Goal: Task Accomplishment & Management: Complete application form

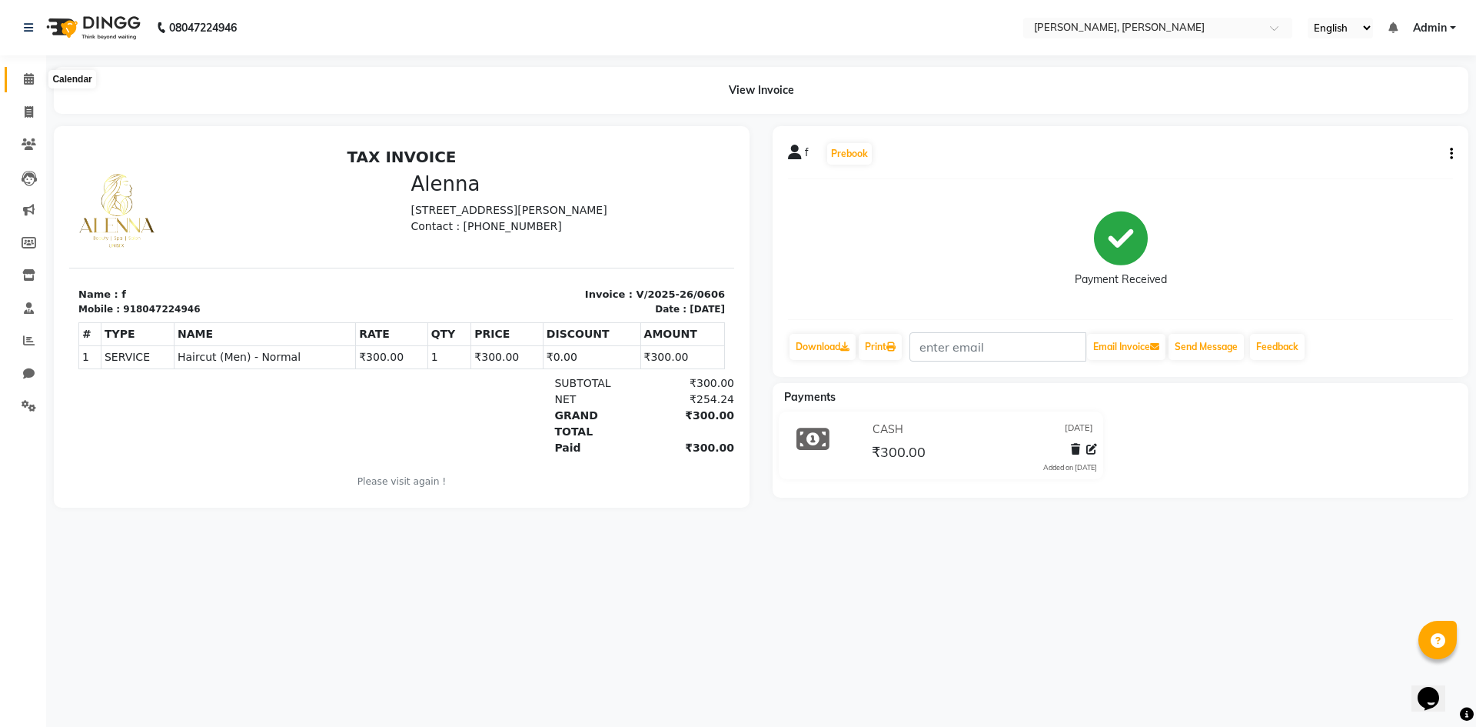
click at [34, 77] on icon at bounding box center [29, 79] width 10 height 12
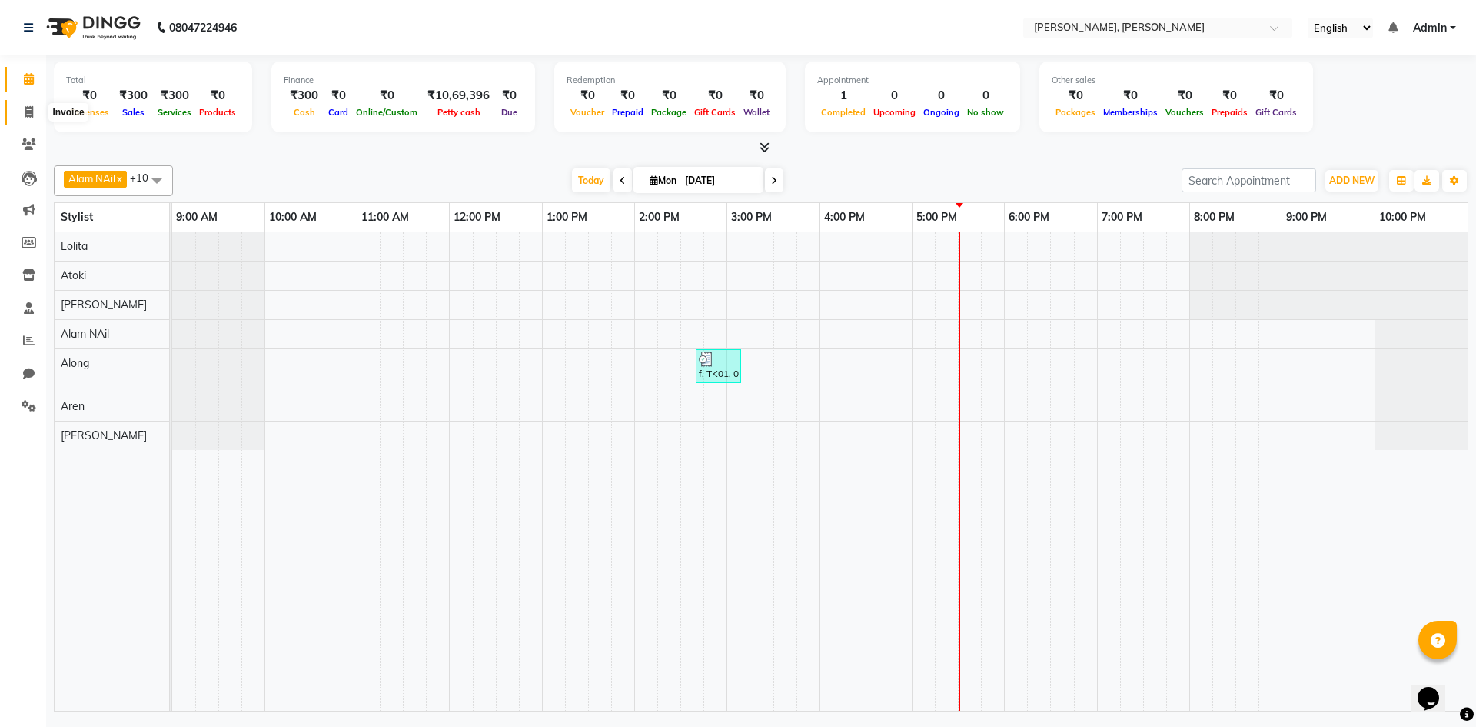
click at [28, 108] on icon at bounding box center [29, 112] width 8 height 12
select select "service"
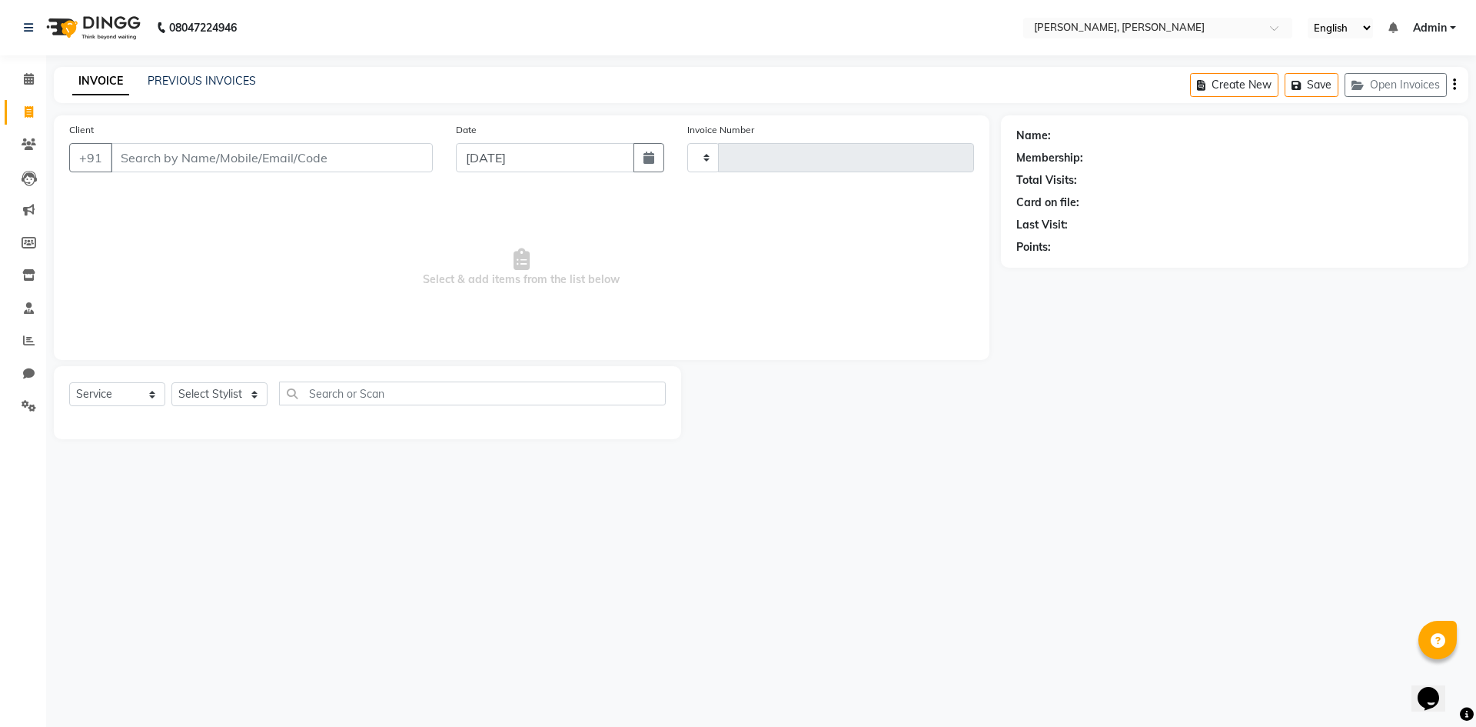
type input "0607"
select select "5264"
